Goal: Check status: Check status

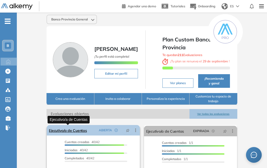
click at [70, 129] on link "Ejecutivo/a de Cuentas" at bounding box center [68, 130] width 38 height 11
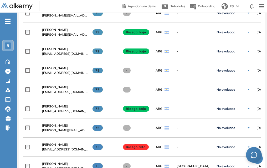
scroll to position [503, 0]
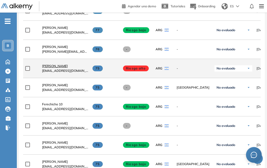
click at [54, 68] on span "[PERSON_NAME]" at bounding box center [55, 66] width 26 height 4
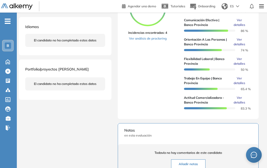
scroll to position [79, 0]
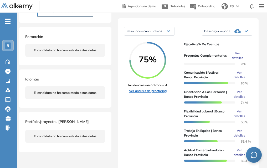
click at [142, 94] on link "Ver análisis de proctoring" at bounding box center [147, 91] width 39 height 5
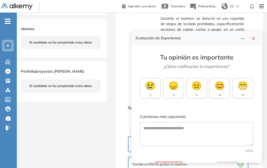
scroll to position [185, 0]
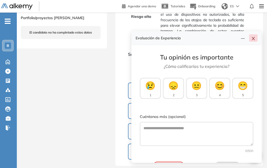
click at [255, 40] on icon "close" at bounding box center [253, 39] width 4 height 4
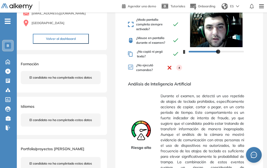
scroll to position [1, 0]
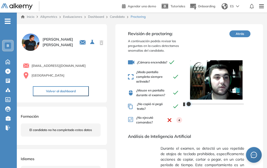
drag, startPoint x: 222, startPoint y: 103, endPoint x: 179, endPoint y: 104, distance: 42.9
click at [179, 104] on div "Revisión de proctoring: A continuación podrás revisar las preguntas en la cuale…" at bounding box center [189, 78] width 122 height 97
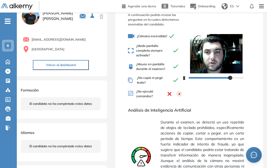
click at [180, 95] on div "4" at bounding box center [179, 94] width 6 height 6
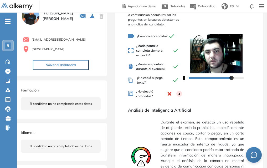
click at [180, 95] on div "4" at bounding box center [179, 94] width 6 height 6
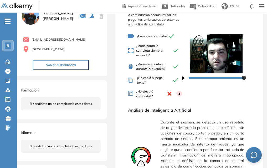
scroll to position [0, 0]
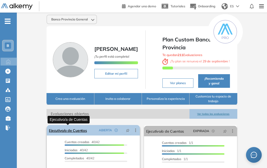
click at [78, 131] on link "Ejecutivo/a de Cuentas" at bounding box center [68, 130] width 38 height 11
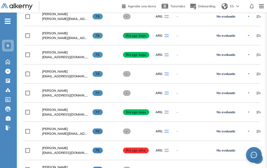
scroll to position [447, 0]
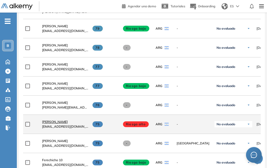
click at [51, 123] on span "[PERSON_NAME]" at bounding box center [55, 122] width 26 height 4
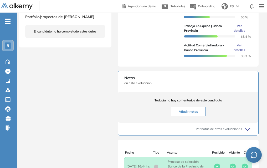
scroll to position [79, 0]
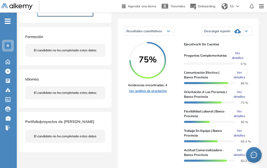
click at [150, 94] on link "Ver análisis de proctoring" at bounding box center [147, 91] width 39 height 5
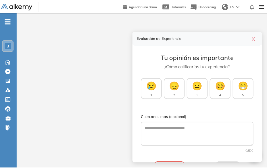
scroll to position [19, 0]
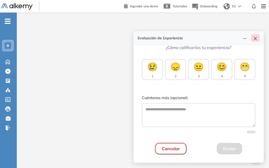
click at [257, 40] on icon "close" at bounding box center [255, 38] width 3 height 3
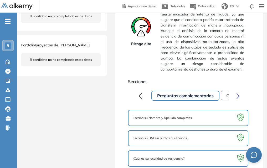
scroll to position [105, 0]
